Goal: Task Accomplishment & Management: Use online tool/utility

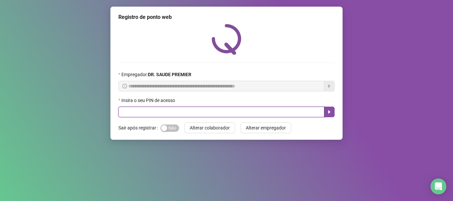
drag, startPoint x: 230, startPoint y: 111, endPoint x: 231, endPoint y: 103, distance: 8.1
click at [230, 111] on input "text" at bounding box center [222, 112] width 206 height 11
type input "*****"
click at [327, 110] on icon "caret-right" at bounding box center [329, 112] width 5 height 5
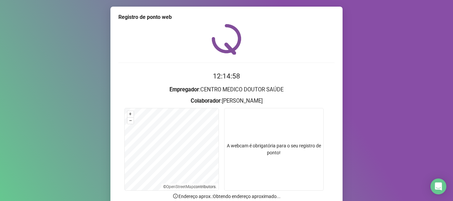
scroll to position [58, 0]
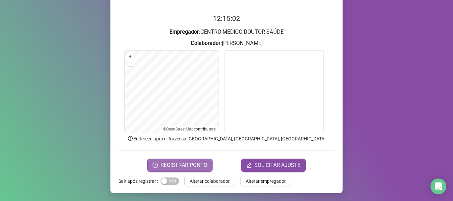
click at [159, 160] on button "REGISTRAR PONTO" at bounding box center [179, 165] width 65 height 13
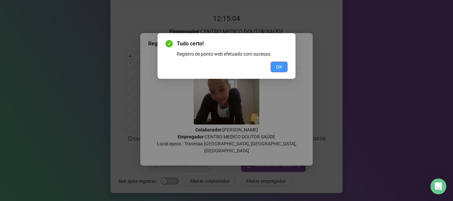
click at [276, 63] on button "OK" at bounding box center [279, 67] width 17 height 11
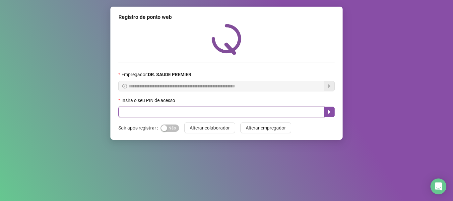
click at [288, 108] on input "text" at bounding box center [222, 112] width 206 height 11
type input "*****"
click at [330, 111] on icon "caret-right" at bounding box center [329, 112] width 5 height 5
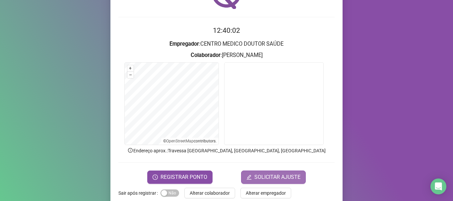
scroll to position [58, 0]
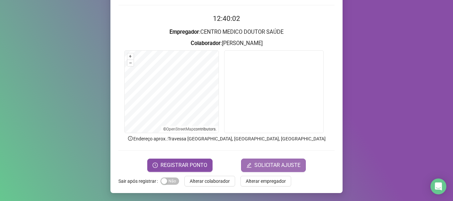
click at [272, 162] on span "SOLICITAR AJUSTE" at bounding box center [278, 166] width 46 height 8
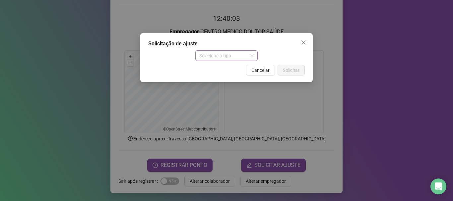
click at [222, 51] on span "Selecione o tipo" at bounding box center [226, 56] width 55 height 10
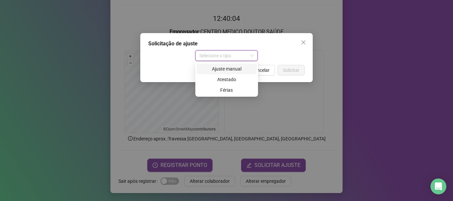
click at [225, 67] on div "Ajuste manual" at bounding box center [227, 68] width 52 height 7
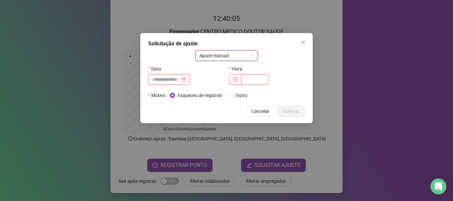
click at [180, 79] on input at bounding box center [166, 79] width 28 height 7
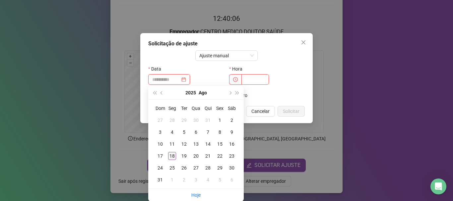
type input "**********"
click at [170, 157] on div "18" at bounding box center [172, 156] width 8 height 8
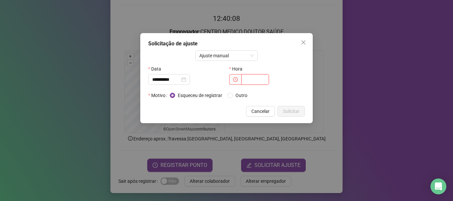
click at [259, 80] on input "text" at bounding box center [256, 79] width 28 height 11
type input "*****"
click at [298, 116] on button "Solicitar" at bounding box center [291, 111] width 27 height 11
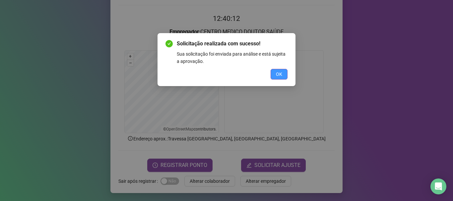
click at [277, 76] on span "OK" at bounding box center [279, 74] width 6 height 7
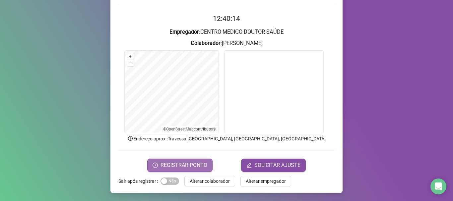
click at [194, 164] on span "REGISTRAR PONTO" at bounding box center [184, 166] width 47 height 8
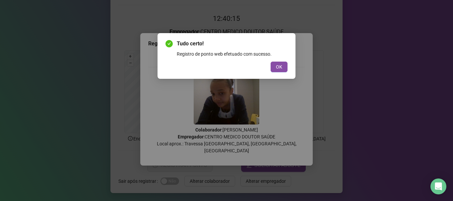
click at [280, 67] on span "OK" at bounding box center [279, 66] width 6 height 7
